Goal: Task Accomplishment & Management: Use online tool/utility

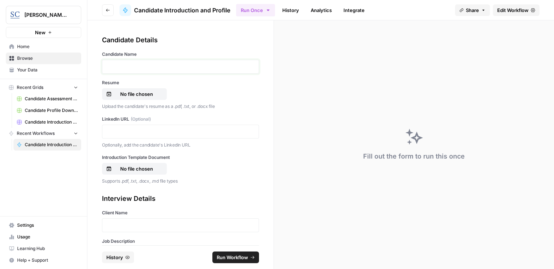
click at [135, 64] on p at bounding box center [180, 66] width 147 height 7
click at [127, 98] on button "No file chosen" at bounding box center [134, 94] width 65 height 12
click at [120, 127] on div at bounding box center [180, 132] width 157 height 14
click at [118, 129] on p at bounding box center [180, 131] width 147 height 7
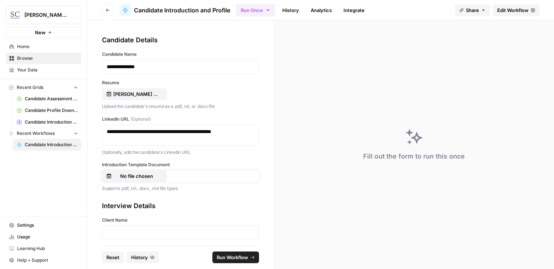
click at [131, 177] on p "No file chosen" at bounding box center [136, 175] width 47 height 7
click at [137, 227] on div at bounding box center [180, 232] width 157 height 14
click at [134, 232] on p at bounding box center [180, 232] width 147 height 7
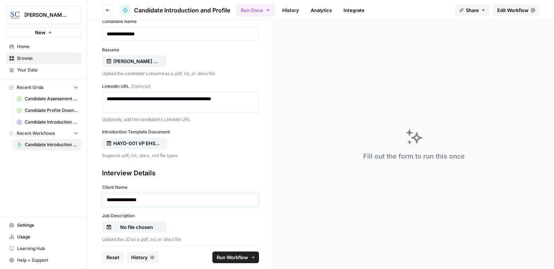
scroll to position [109, 0]
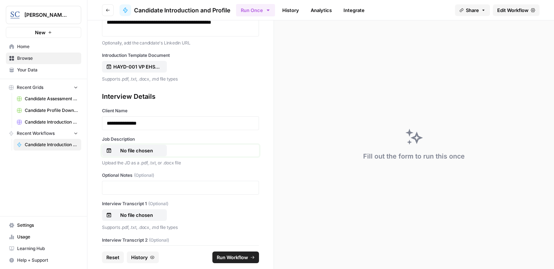
click at [139, 151] on p "No file chosen" at bounding box center [136, 150] width 47 height 7
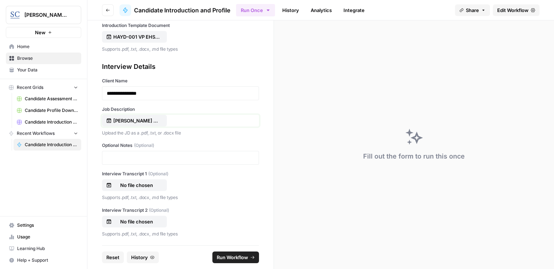
scroll to position [9, 0]
click at [235, 253] on span "Run Workflow" at bounding box center [232, 256] width 31 height 7
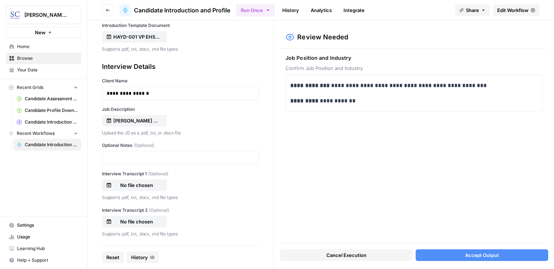
click at [498, 249] on button "Accept Output" at bounding box center [481, 255] width 133 height 12
